Goal: Find specific page/section: Find specific page/section

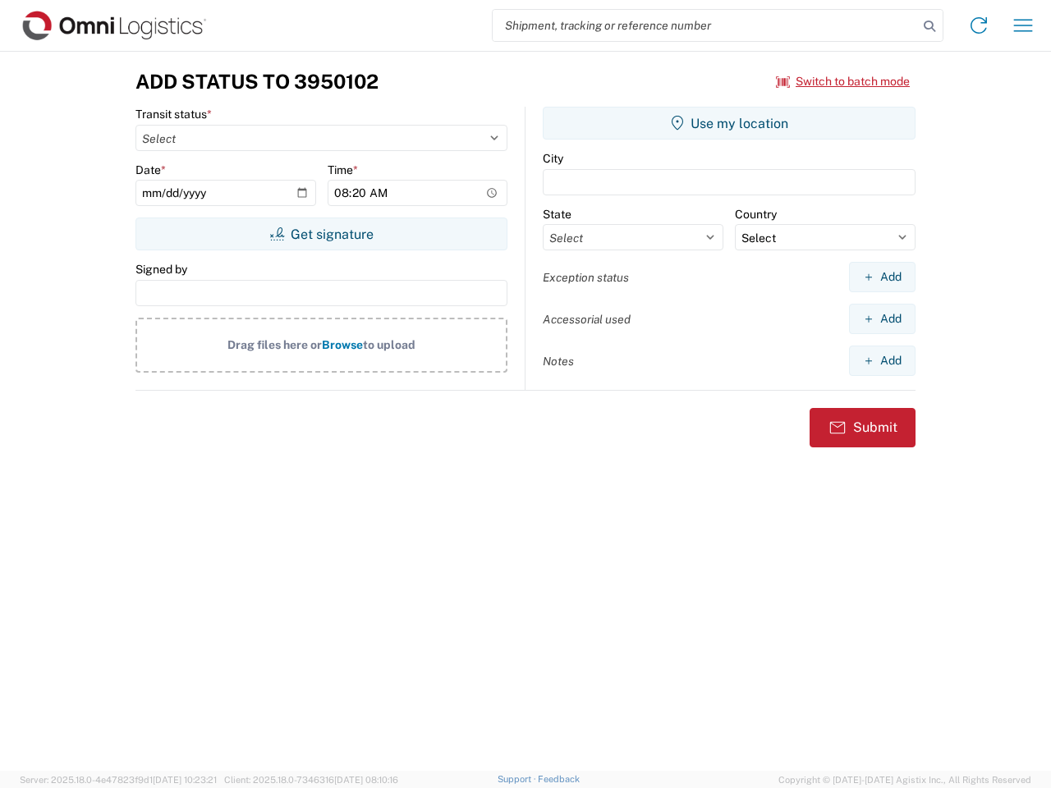
click at [705, 25] on input "search" at bounding box center [704, 25] width 425 height 31
click at [929, 26] on icon at bounding box center [929, 26] width 23 height 23
click at [978, 25] on icon at bounding box center [978, 25] width 26 height 26
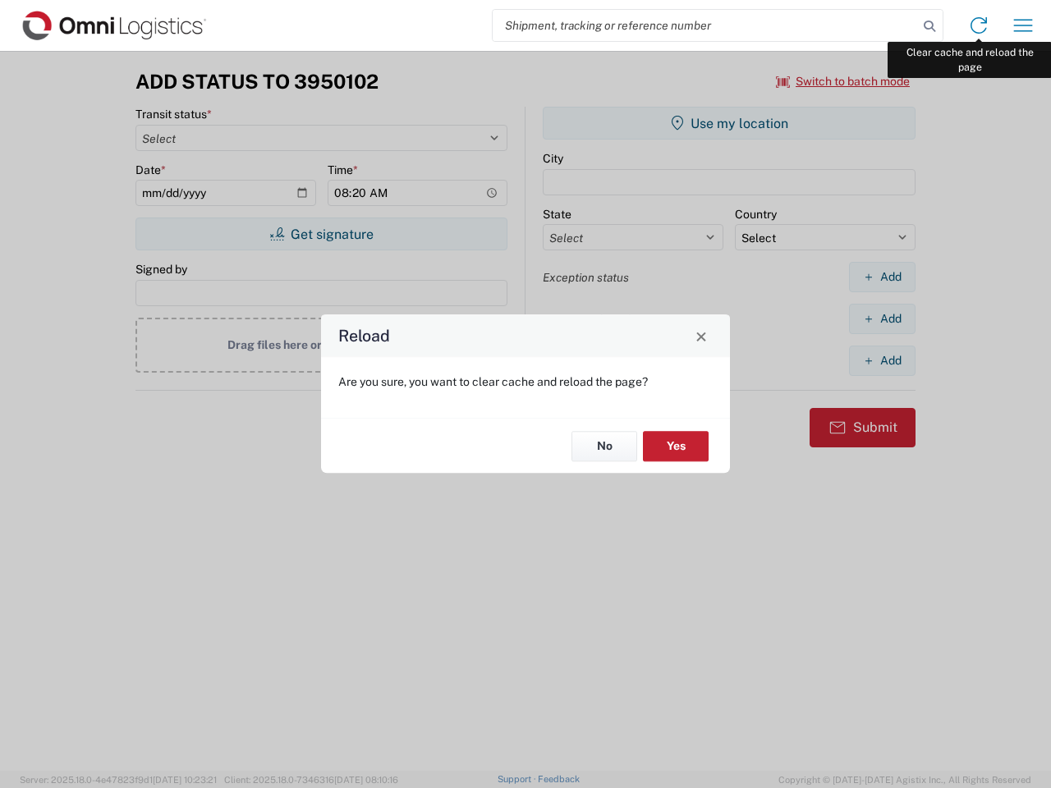
click at [1023, 25] on div "Reload Are you sure, you want to clear cache and reload the page? No Yes" at bounding box center [525, 394] width 1051 height 788
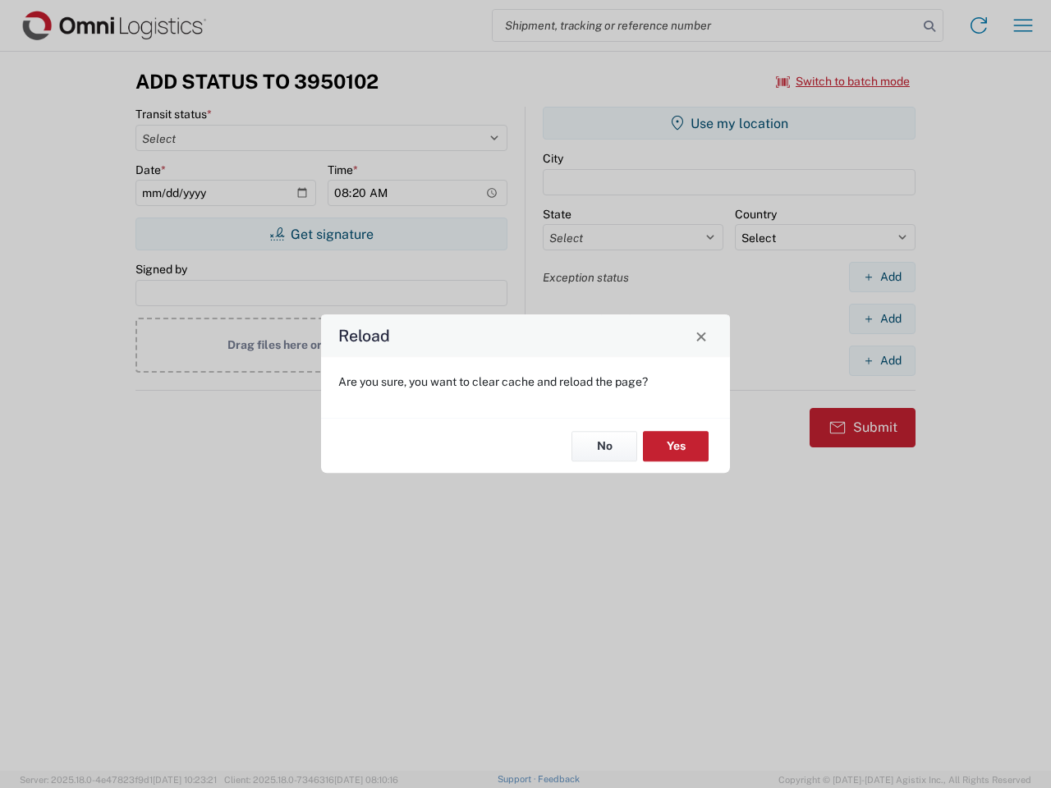
click at [843, 81] on div "Reload Are you sure, you want to clear cache and reload the page? No Yes" at bounding box center [525, 394] width 1051 height 788
click at [321, 234] on div "Reload Are you sure, you want to clear cache and reload the page? No Yes" at bounding box center [525, 394] width 1051 height 788
click at [729, 123] on div "Reload Are you sure, you want to clear cache and reload the page? No Yes" at bounding box center [525, 394] width 1051 height 788
click at [881, 277] on div "Reload Are you sure, you want to clear cache and reload the page? No Yes" at bounding box center [525, 394] width 1051 height 788
click at [881, 318] on div "Reload Are you sure, you want to clear cache and reload the page? No Yes" at bounding box center [525, 394] width 1051 height 788
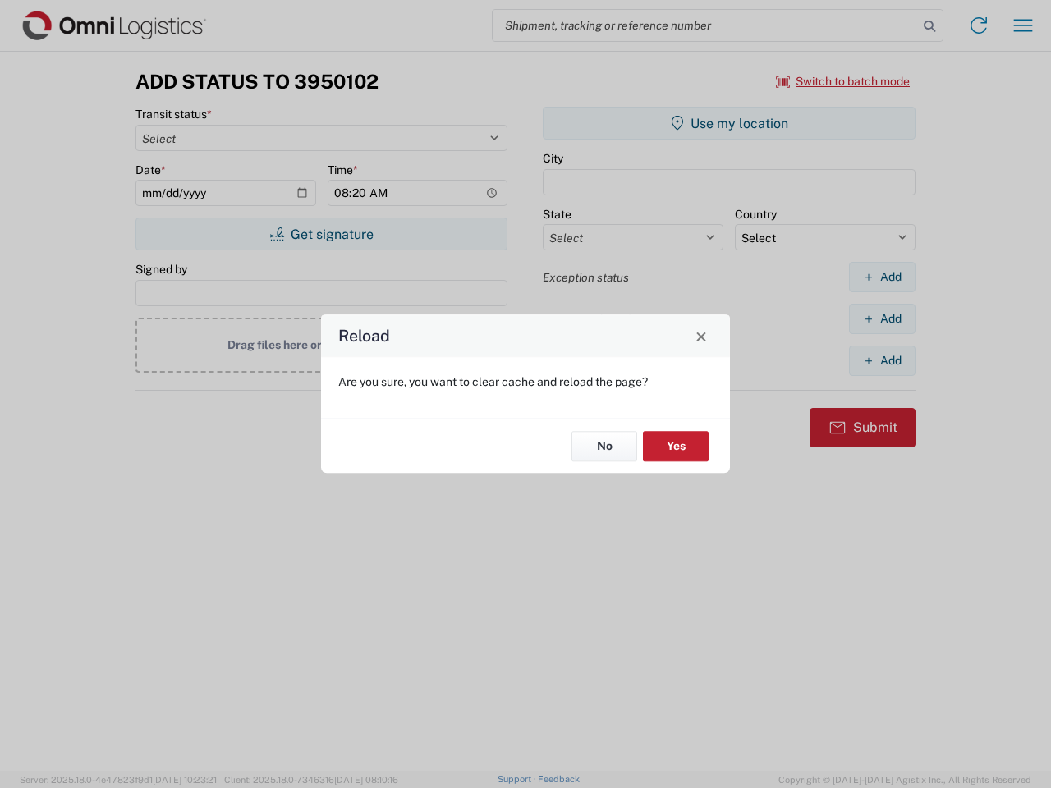
click at [881, 360] on div "Reload Are you sure, you want to clear cache and reload the page? No Yes" at bounding box center [525, 394] width 1051 height 788
